Goal: Task Accomplishment & Management: Complete application form

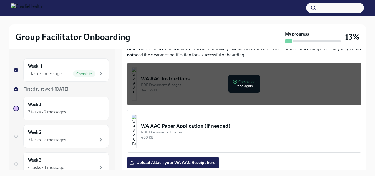
scroll to position [493, 0]
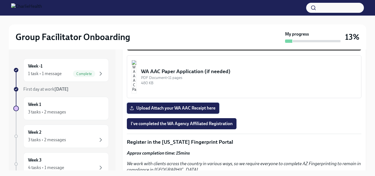
click at [151, 102] on label "Upload Attach your WA AAC Receipt here" at bounding box center [173, 107] width 92 height 11
click at [0, 0] on input "Upload Attach your WA AAC Receipt here" at bounding box center [0, 0] width 0 height 0
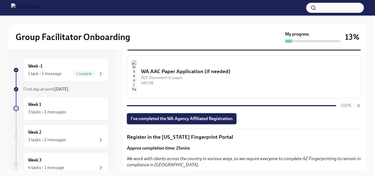
click at [174, 116] on span "I've completed the WA Agency Affiliated Registration" at bounding box center [182, 119] width 102 height 6
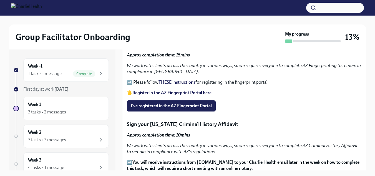
scroll to position [584, 0]
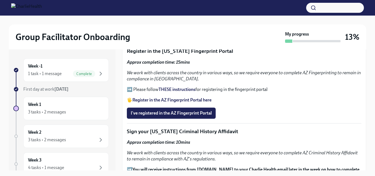
click at [175, 87] on strong "THESE instructions" at bounding box center [177, 89] width 37 height 5
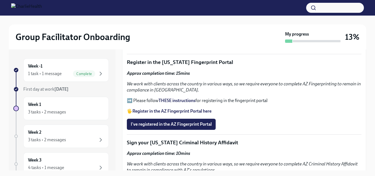
scroll to position [581, 0]
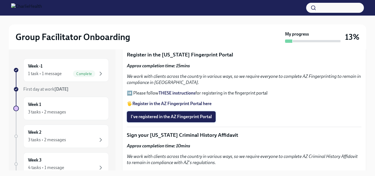
click at [167, 114] on span "I've registered in the AZ Fingerprint Portal" at bounding box center [171, 117] width 81 height 6
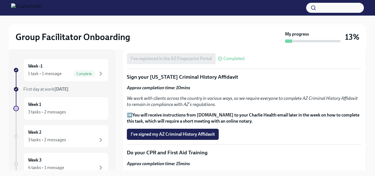
scroll to position [649, 0]
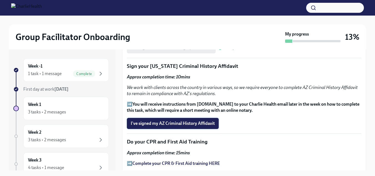
click at [177, 121] on span "I've signed my AZ Criminal History Affidavit" at bounding box center [173, 124] width 84 height 6
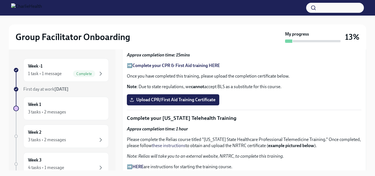
scroll to position [758, 0]
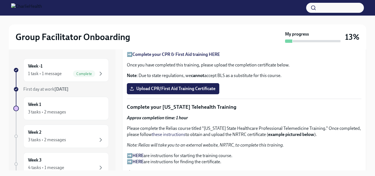
click at [176, 52] on strong "Complete your CPR & First Aid training HERE" at bounding box center [175, 54] width 87 height 5
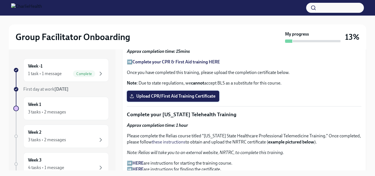
click at [176, 93] on span "Upload CPR/First Aid Training Certificate" at bounding box center [173, 96] width 85 height 6
click at [0, 0] on input "Upload CPR/First Aid Training Certificate" at bounding box center [0, 0] width 0 height 0
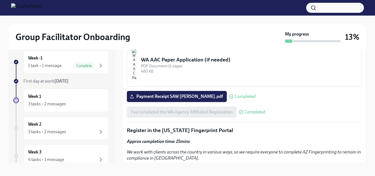
scroll to position [464, 0]
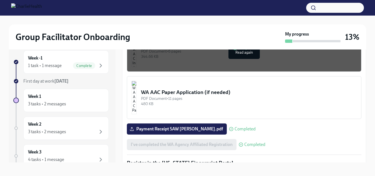
click at [205, 139] on div "I've completed the WA Agency Affiliated Registration Completed" at bounding box center [196, 144] width 139 height 11
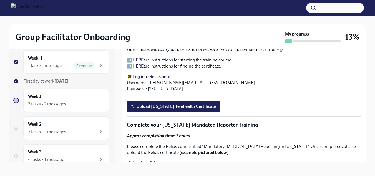
scroll to position [842, 0]
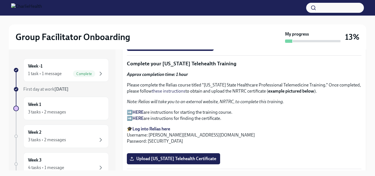
scroll to position [794, 0]
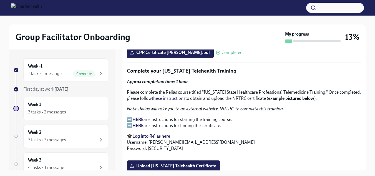
click at [137, 117] on strong "HERE" at bounding box center [137, 119] width 11 height 5
